Goal: Obtain resource: Download file/media

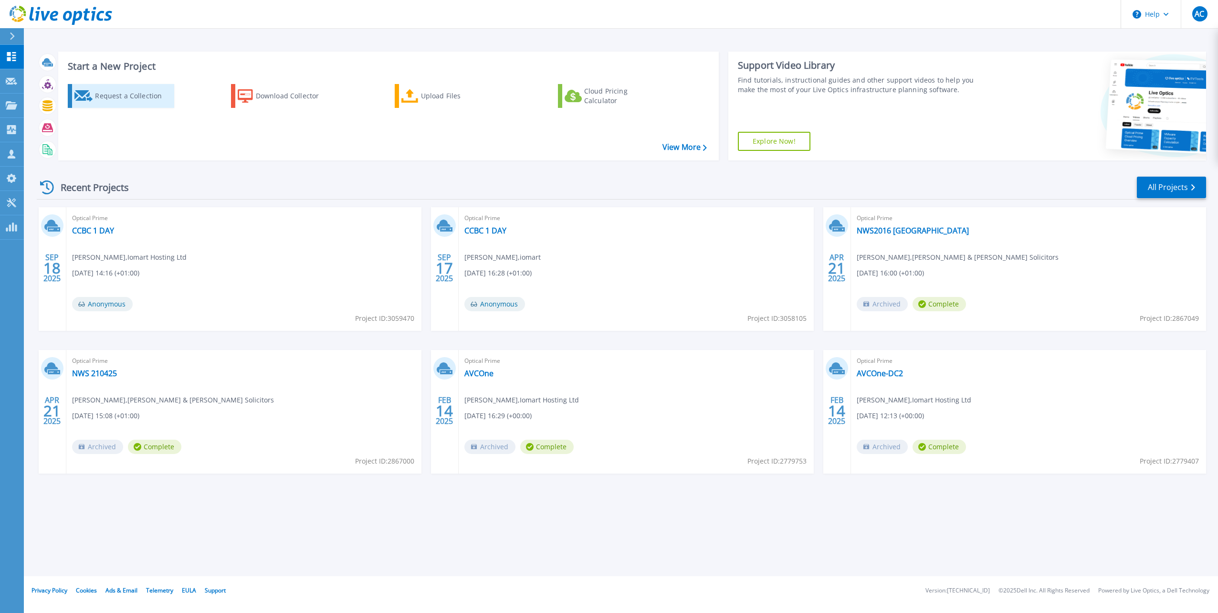
click at [143, 93] on div "Request a Collection" at bounding box center [133, 95] width 76 height 19
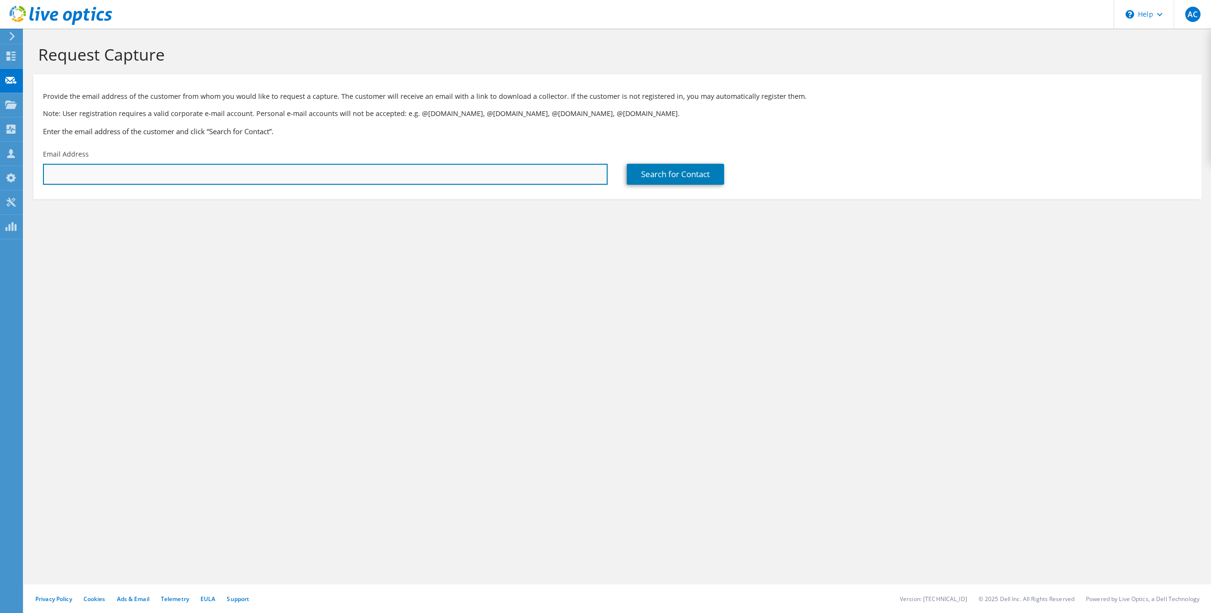
click at [142, 179] on input "text" at bounding box center [325, 174] width 565 height 21
paste input "gary.nelson@fxplus.ac.uk"
type input "gary.nelson@fxplus.ac.uk"
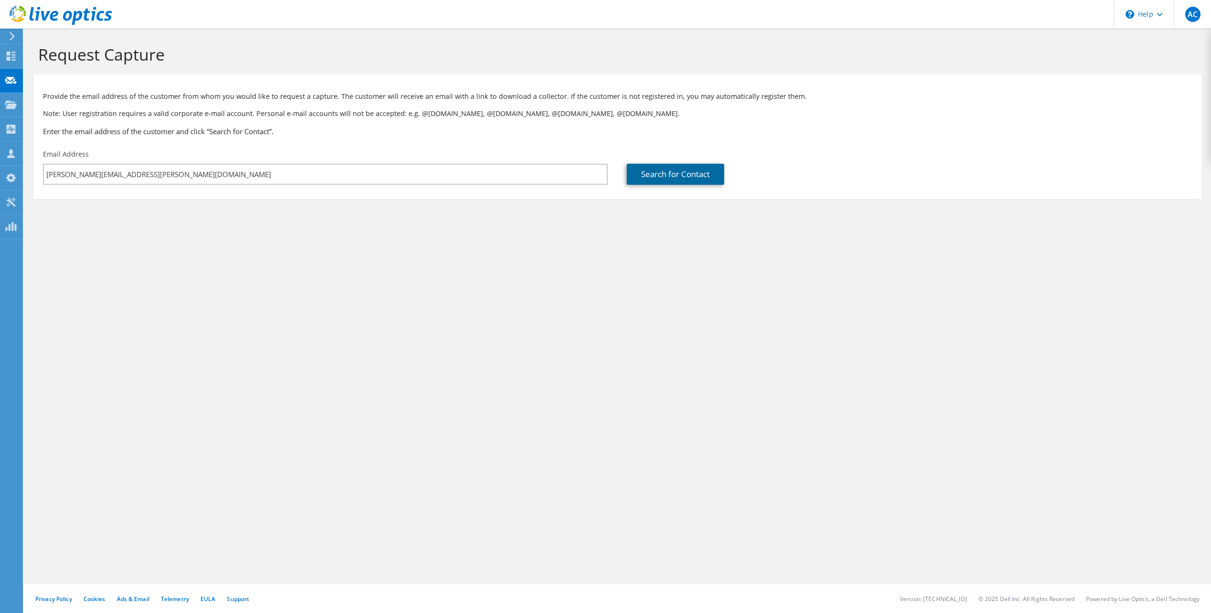
click at [652, 173] on link "Search for Contact" at bounding box center [675, 174] width 97 height 21
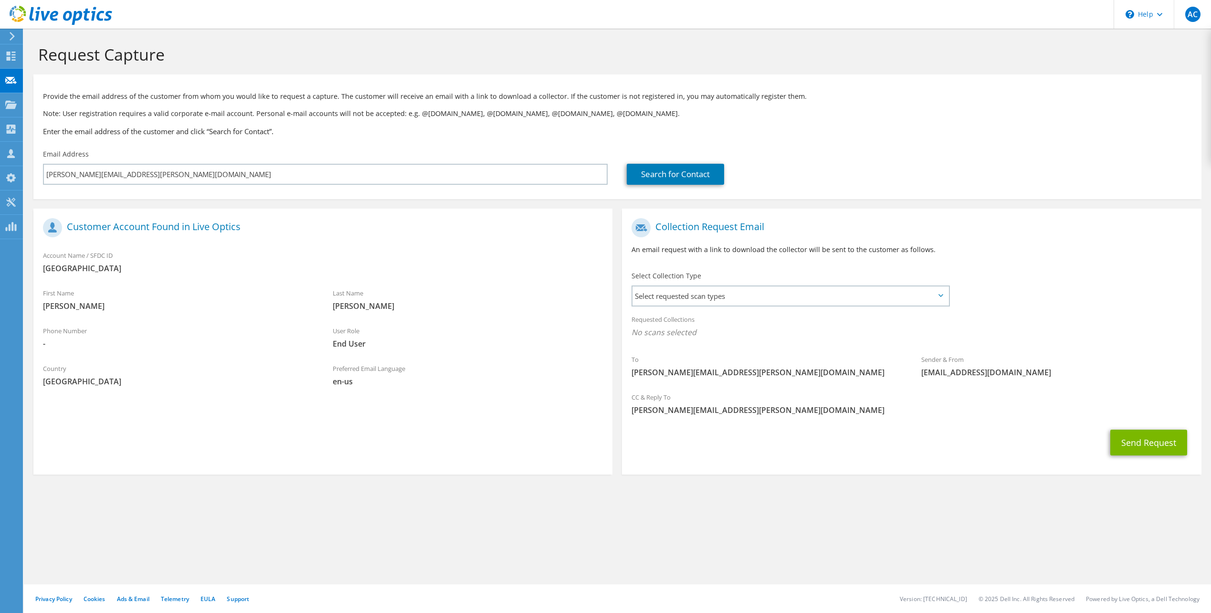
click at [752, 483] on section "Request Capture Provide the email address of the customer from whom you would l…" at bounding box center [617, 275] width 1187 height 493
click at [919, 303] on span "Select requested scan types" at bounding box center [789, 295] width 315 height 19
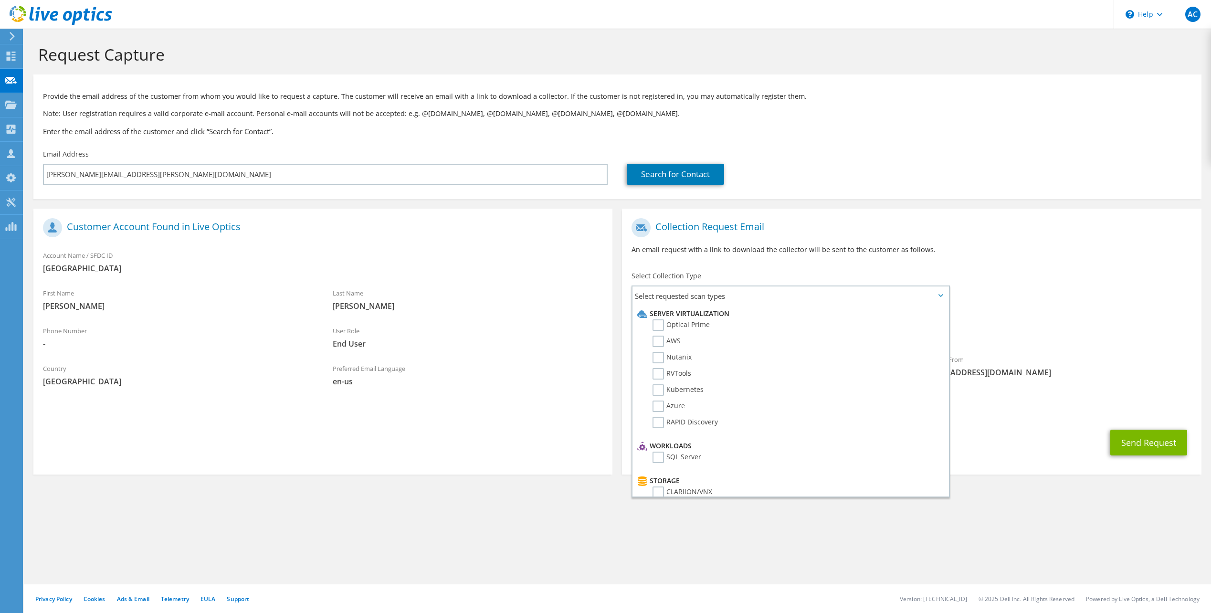
click at [1031, 345] on div "Requested Collections No scans selected" at bounding box center [911, 326] width 579 height 35
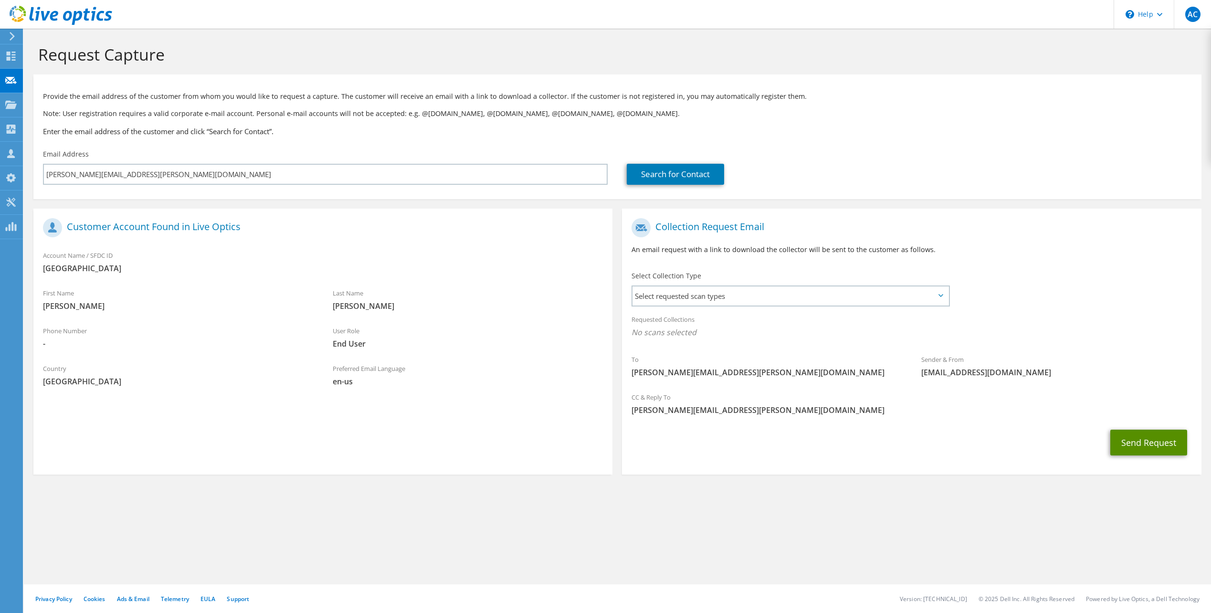
drag, startPoint x: 1137, startPoint y: 445, endPoint x: 1135, endPoint y: 450, distance: 5.3
click at [1137, 445] on button "Send Request" at bounding box center [1148, 442] width 77 height 26
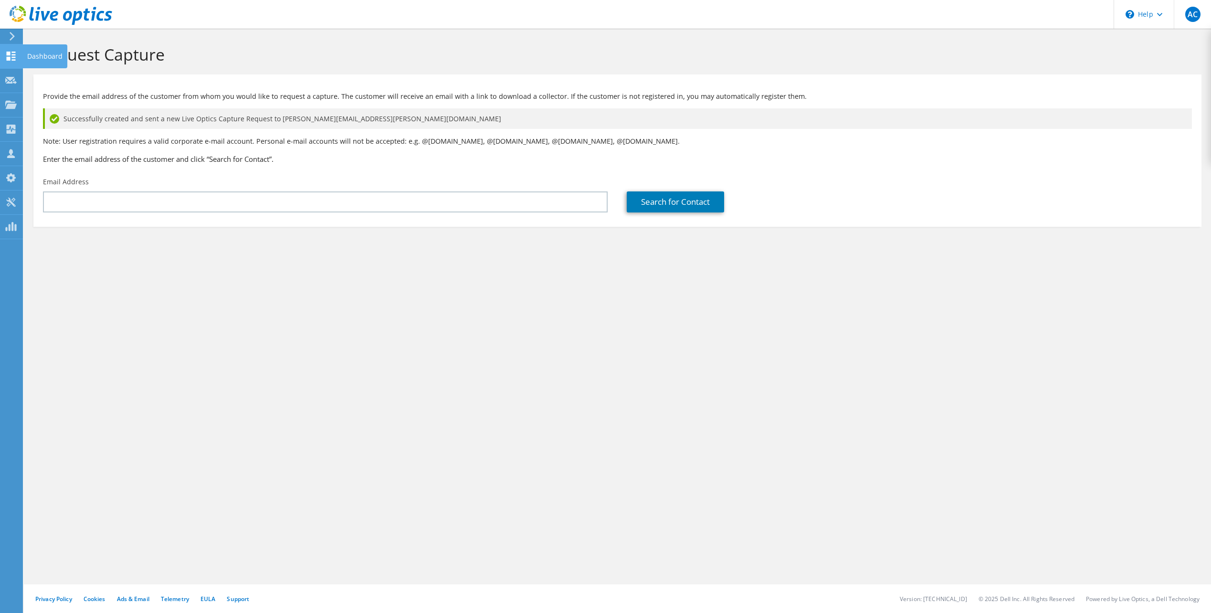
click at [10, 56] on icon at bounding box center [10, 56] width 11 height 9
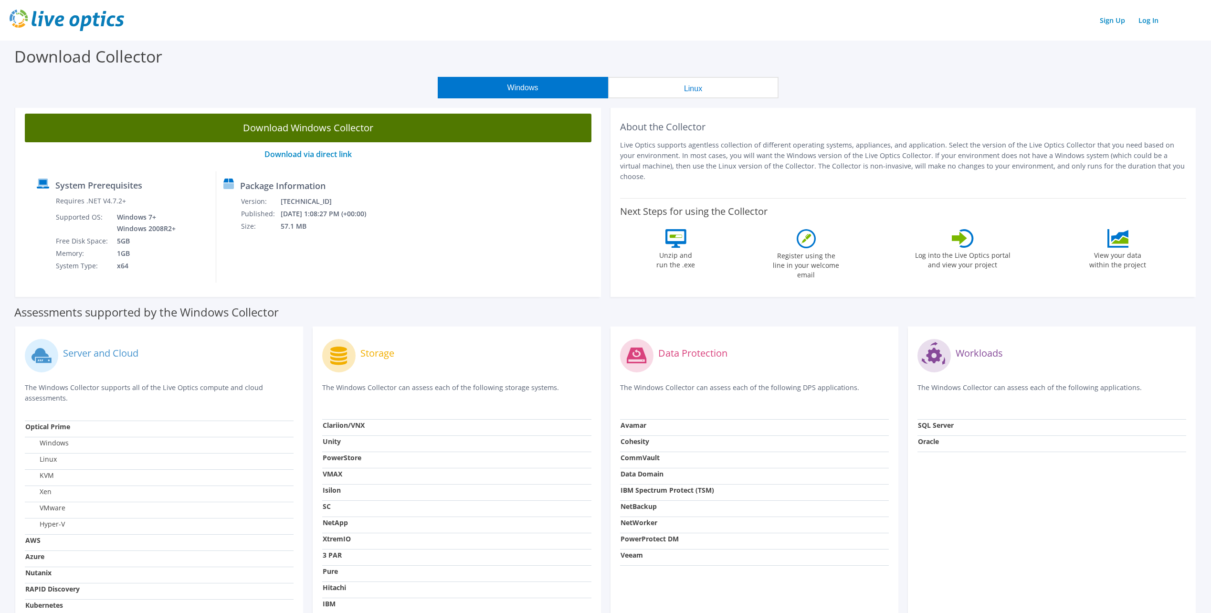
click at [313, 136] on link "Download Windows Collector" at bounding box center [308, 128] width 566 height 29
